Goal: Register for event/course

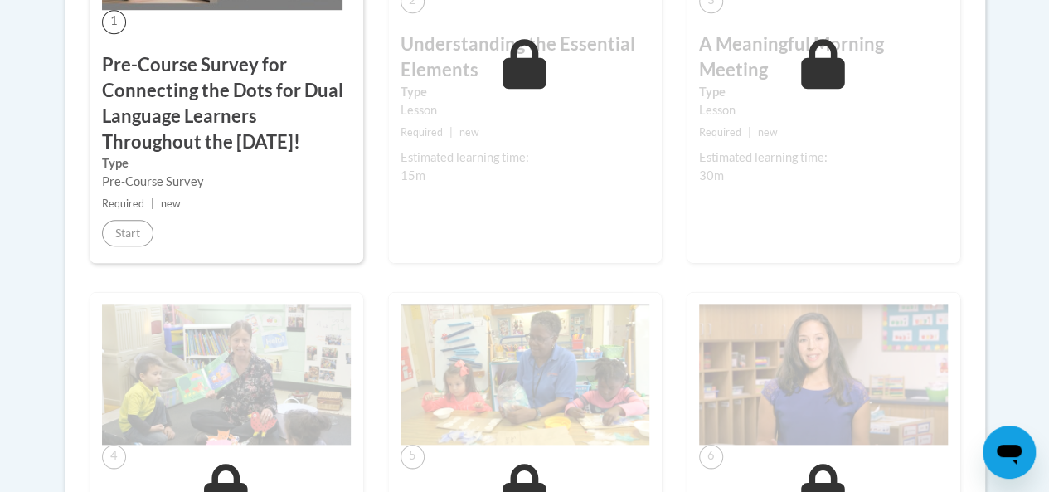
scroll to position [713, 0]
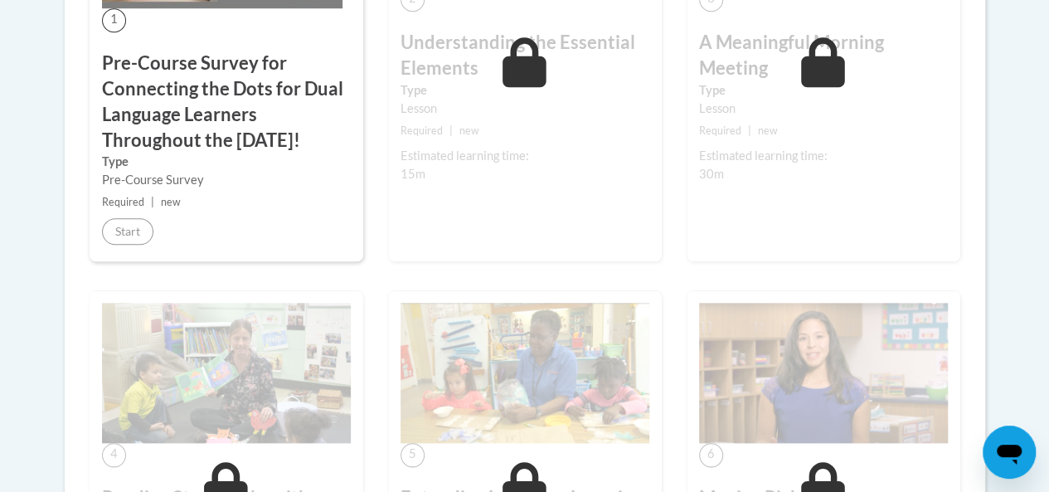
click at [135, 151] on h3 "Pre-Course Survey for Connecting the Dots for Dual Language Learners Throughout…" at bounding box center [226, 102] width 249 height 102
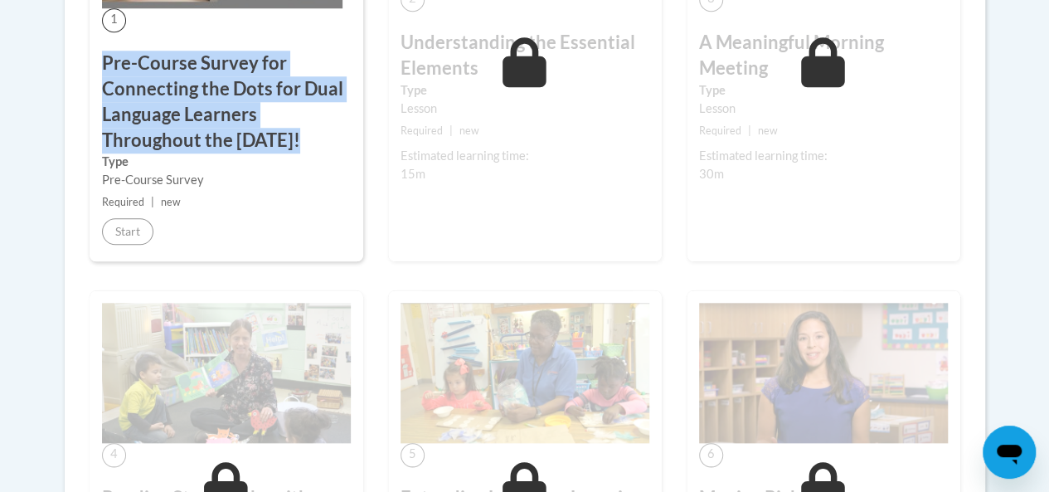
click at [135, 151] on h3 "Pre-Course Survey for Connecting the Dots for Dual Language Learners Throughout…" at bounding box center [226, 102] width 249 height 102
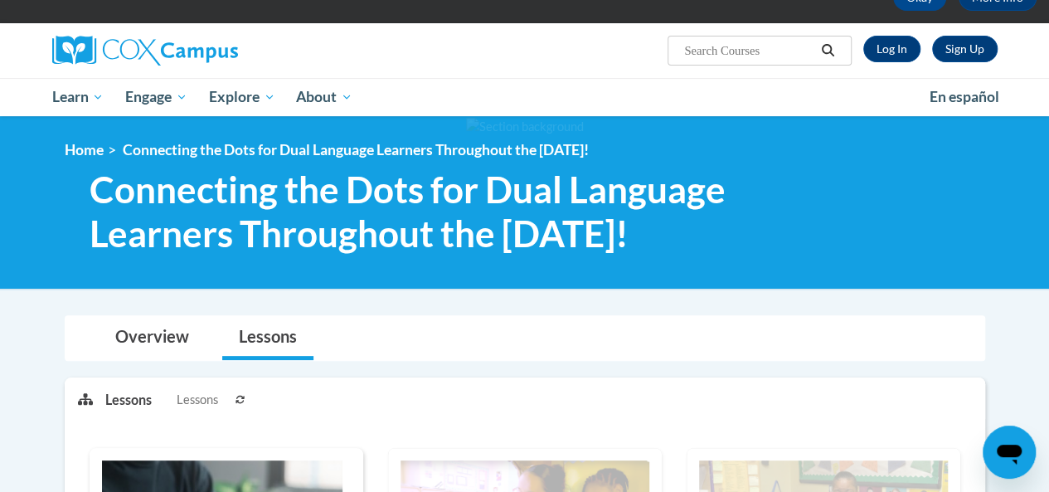
scroll to position [0, 0]
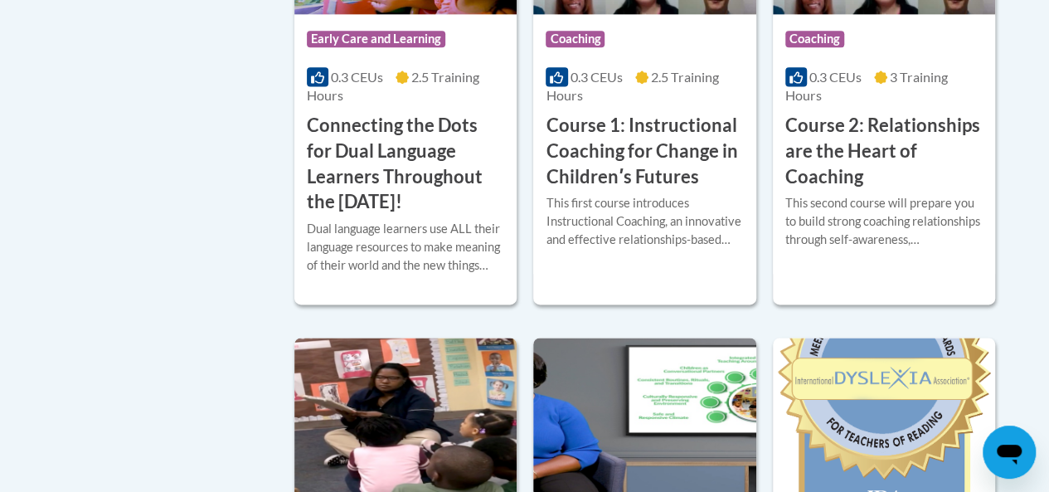
scroll to position [1111, 0]
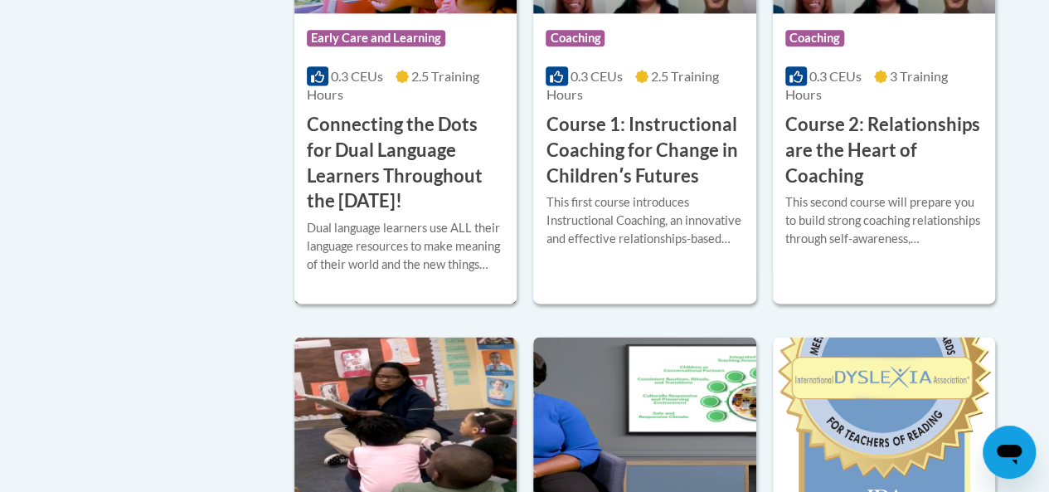
click at [362, 166] on h3 "Connecting the Dots for Dual Language Learners Throughout the [DATE]!" at bounding box center [405, 163] width 197 height 102
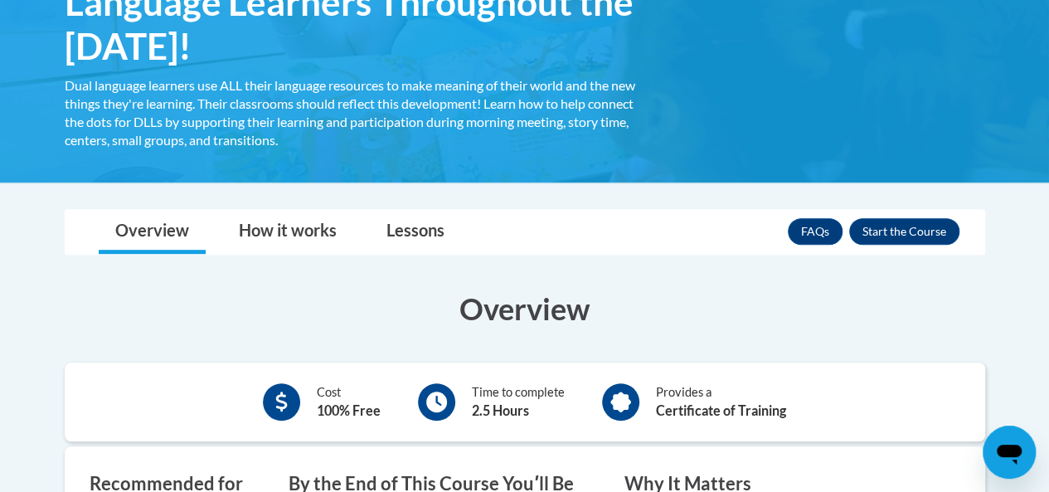
scroll to position [358, 0]
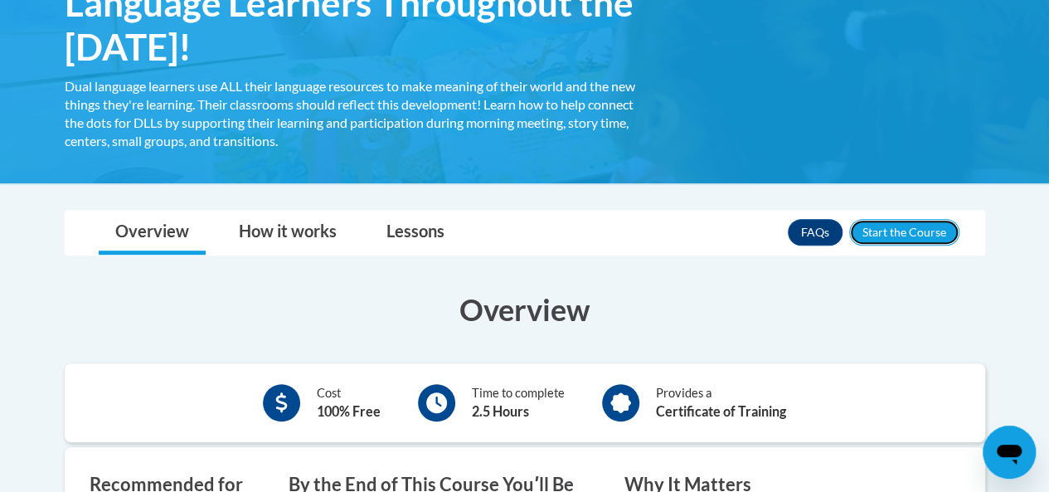
click at [904, 237] on button "Enroll" at bounding box center [905, 232] width 110 height 27
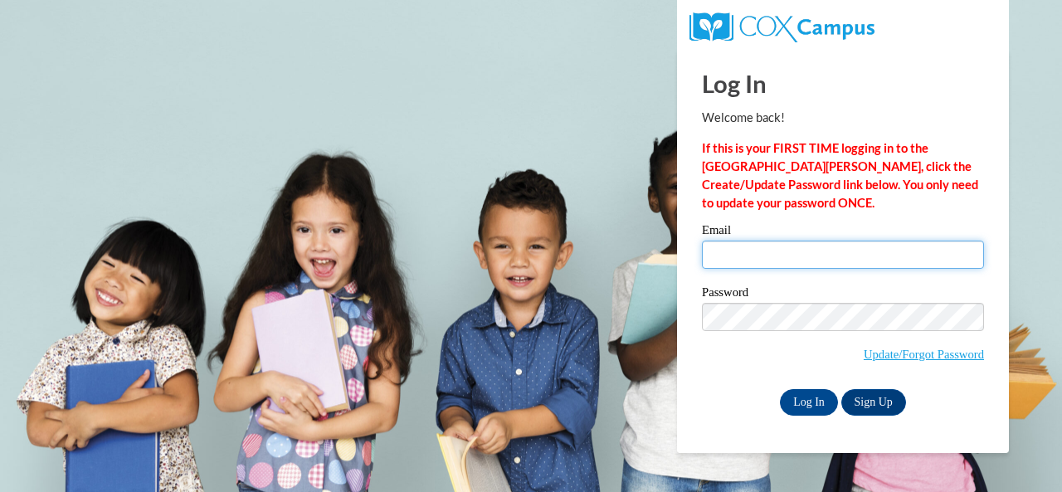
click at [873, 260] on input "Email" at bounding box center [843, 255] width 282 height 28
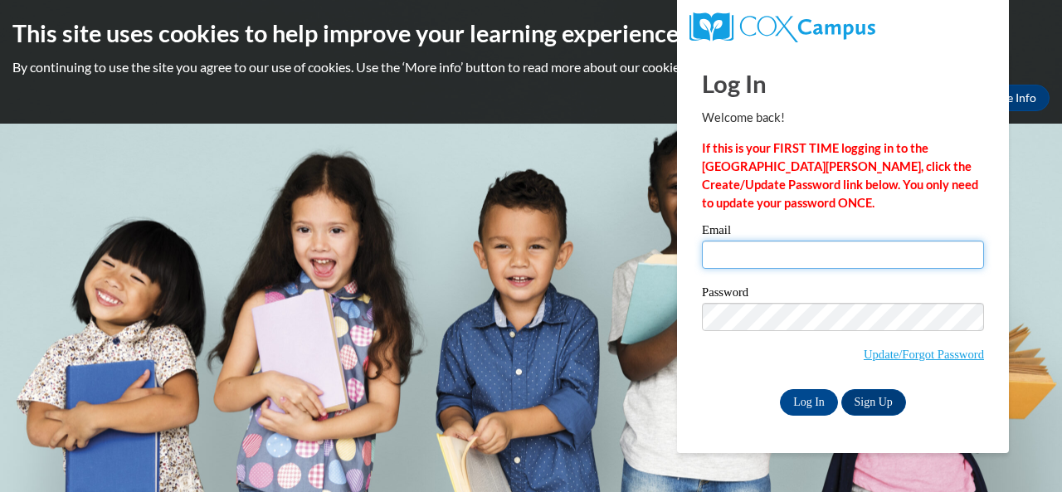
type input "toshaellerbusch@gmail.com"
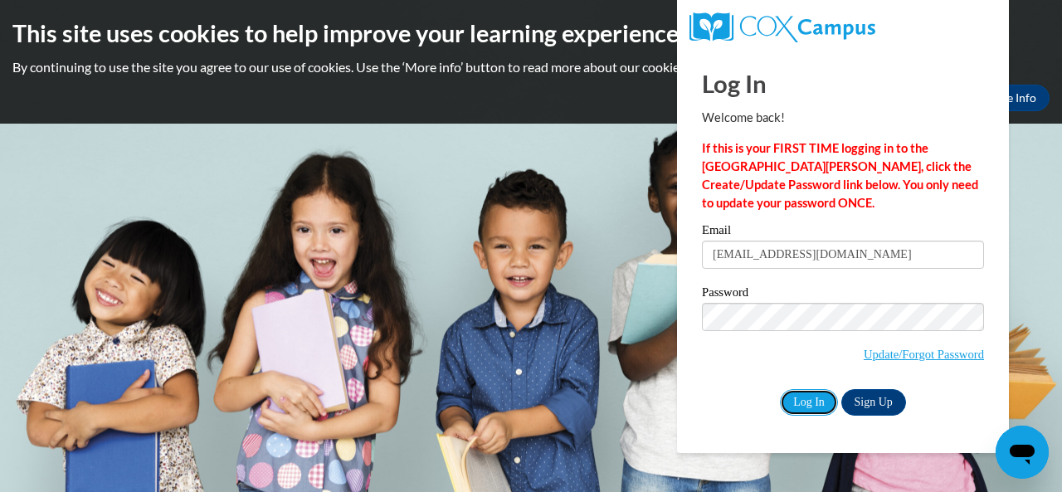
click at [816, 397] on input "Log In" at bounding box center [809, 402] width 58 height 27
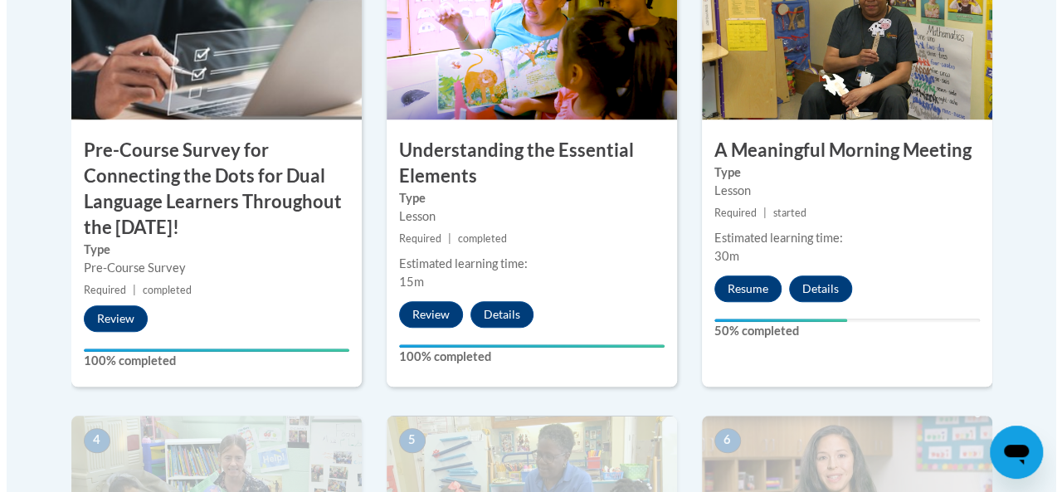
scroll to position [643, 0]
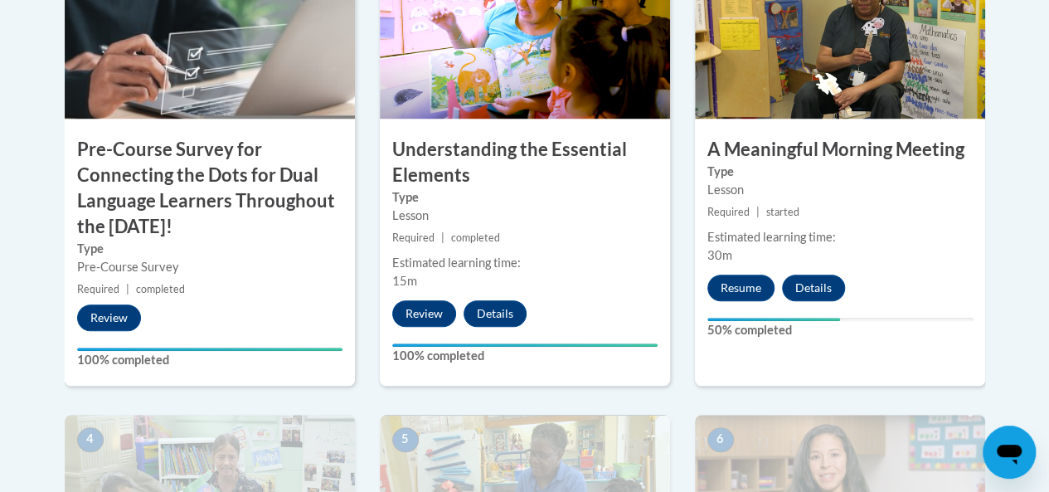
click at [734, 299] on button "Resume" at bounding box center [741, 288] width 67 height 27
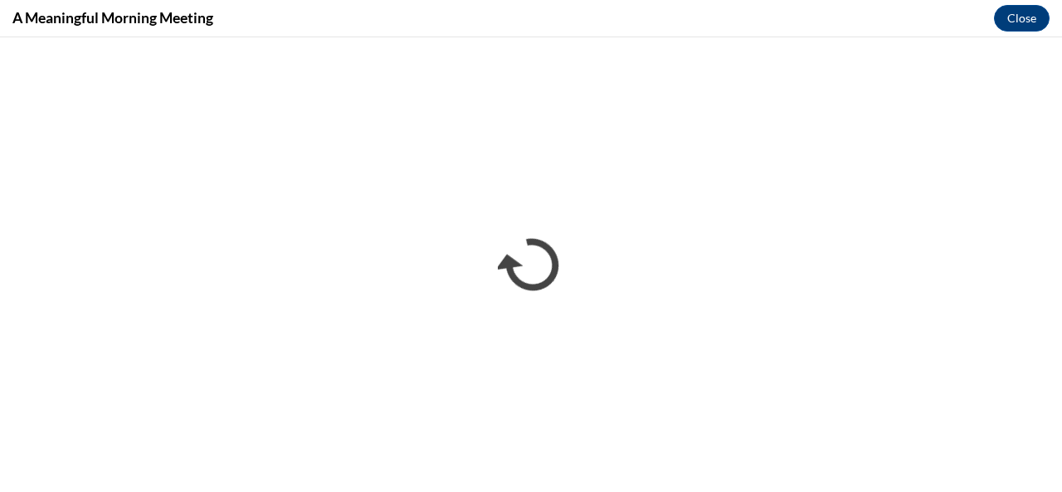
scroll to position [0, 0]
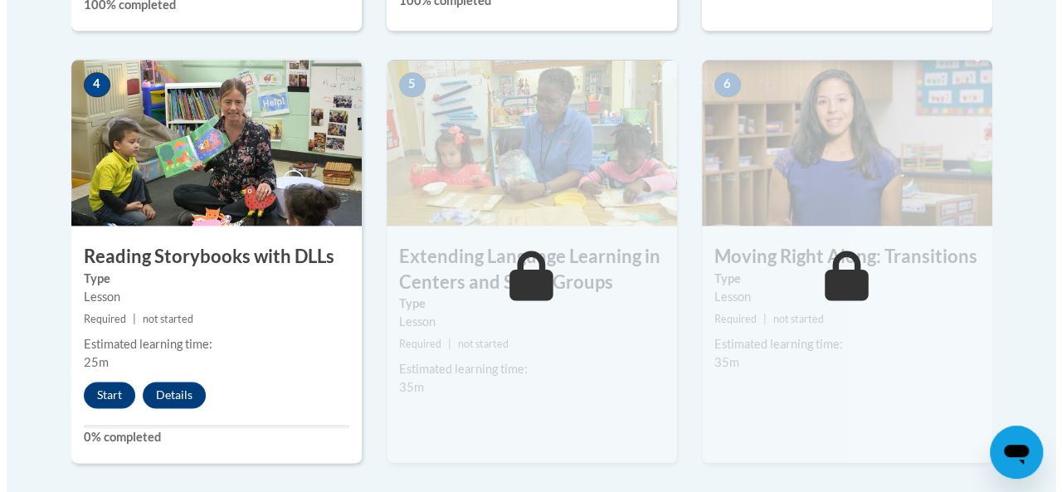
scroll to position [1002, 0]
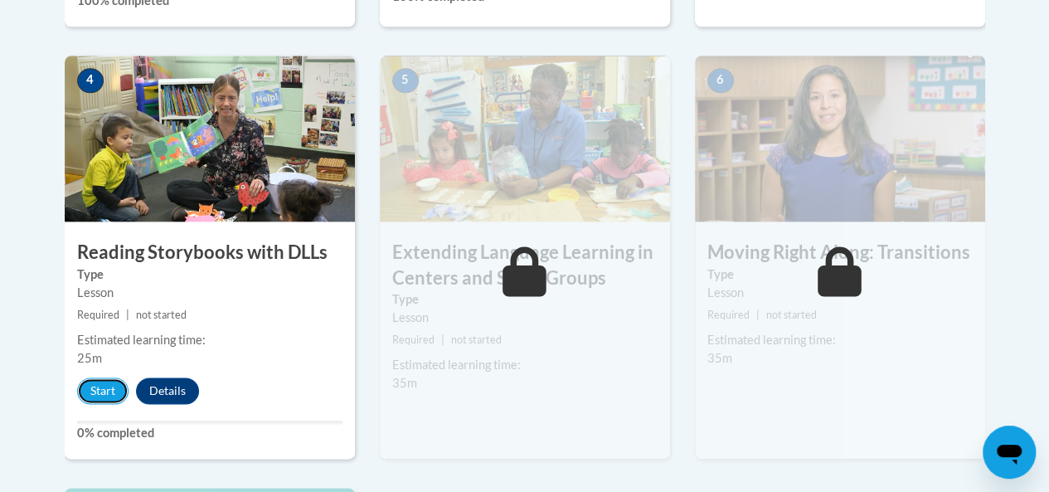
click at [108, 387] on button "Start" at bounding box center [102, 390] width 51 height 27
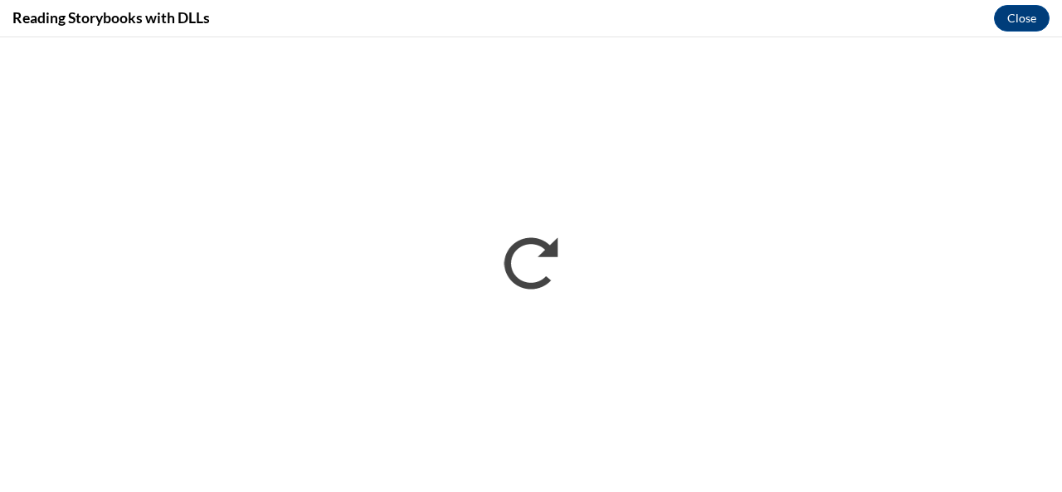
scroll to position [0, 0]
